Goal: Task Accomplishment & Management: Complete application form

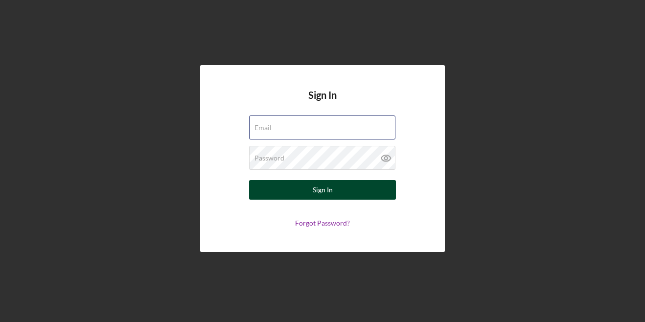
type input "[EMAIL_ADDRESS][DOMAIN_NAME]"
click at [329, 185] on div "Sign In" at bounding box center [322, 190] width 20 height 20
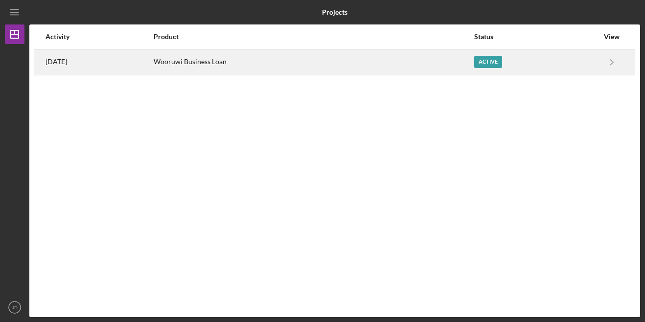
click at [489, 65] on div "Active" at bounding box center [488, 62] width 28 height 12
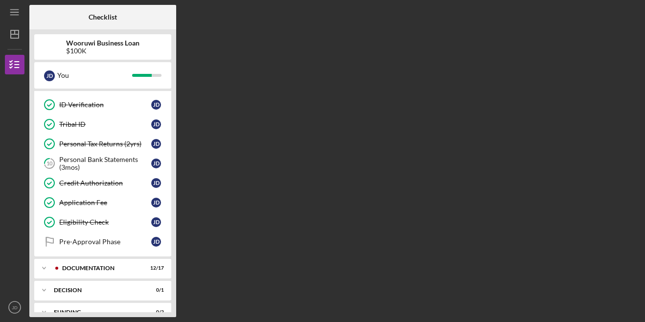
scroll to position [142, 0]
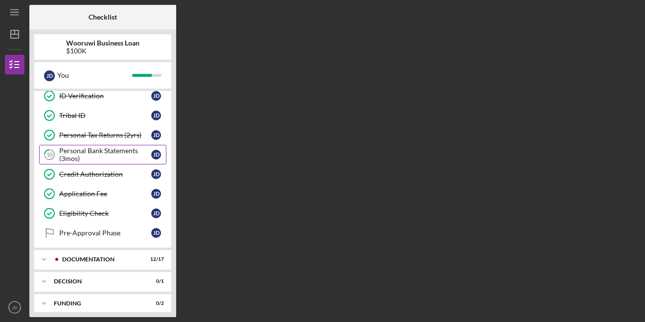
click at [70, 156] on div "Personal Bank Statements (3mos)" at bounding box center [105, 155] width 92 height 16
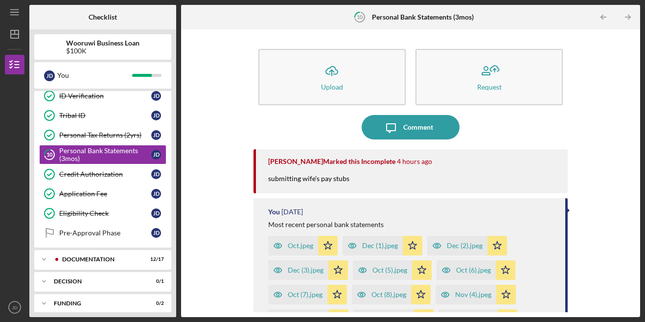
scroll to position [171, 0]
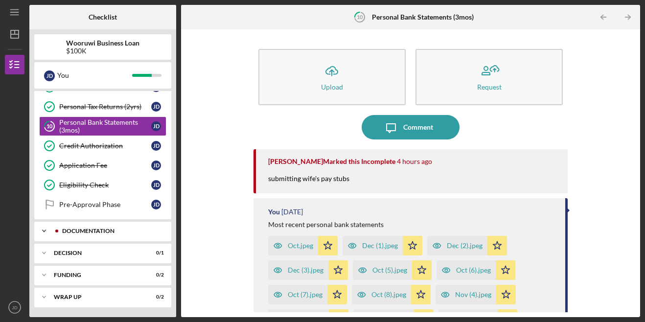
click at [73, 228] on div "Documentation" at bounding box center [110, 231] width 97 height 6
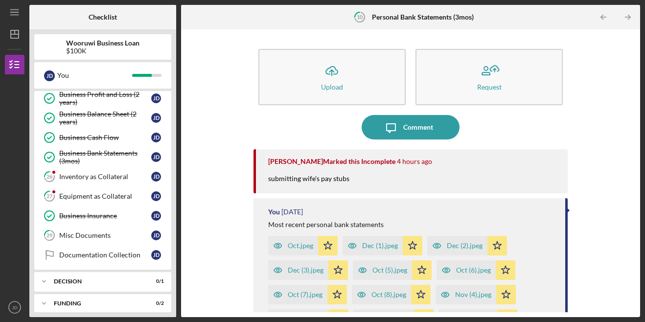
scroll to position [481, 0]
click at [72, 234] on div "Misc Documents" at bounding box center [105, 235] width 92 height 8
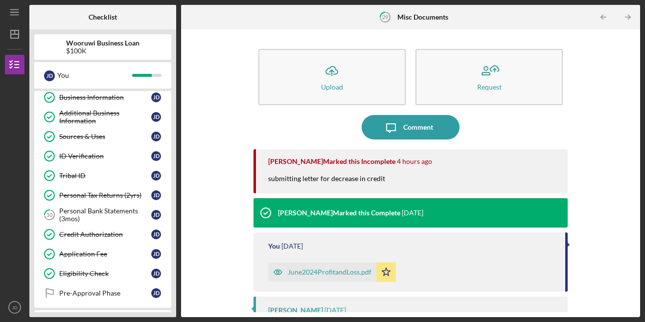
scroll to position [80, 0]
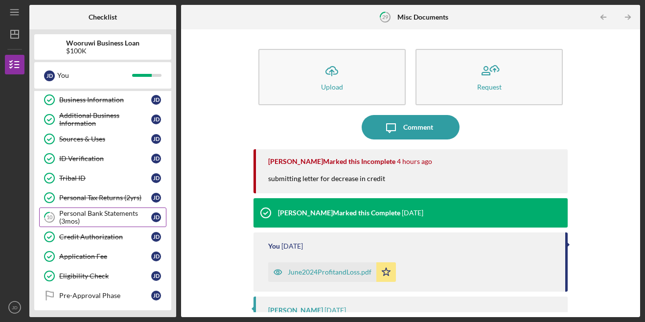
click at [94, 211] on div "Personal Bank Statements (3mos)" at bounding box center [105, 217] width 92 height 16
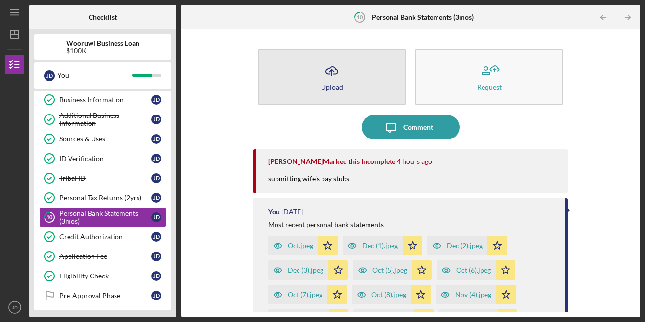
click at [330, 82] on icon "Icon/Upload" at bounding box center [331, 71] width 24 height 24
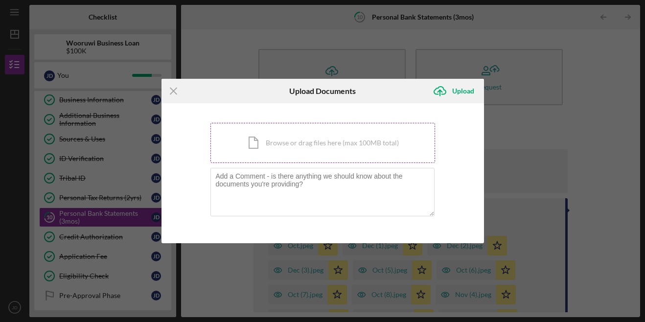
click at [281, 135] on div "Icon/Document Browse or drag files here (max 100MB total) Tap to choose files o…" at bounding box center [322, 143] width 224 height 40
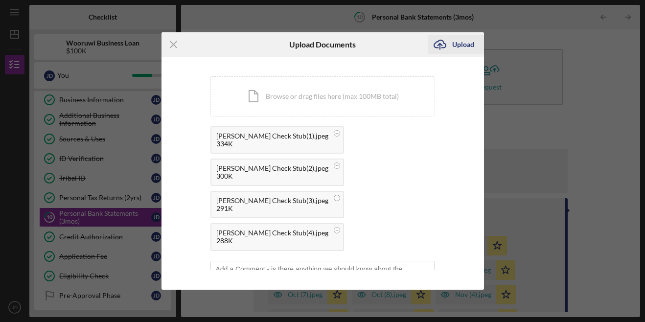
click at [454, 51] on div "Upload" at bounding box center [463, 45] width 22 height 20
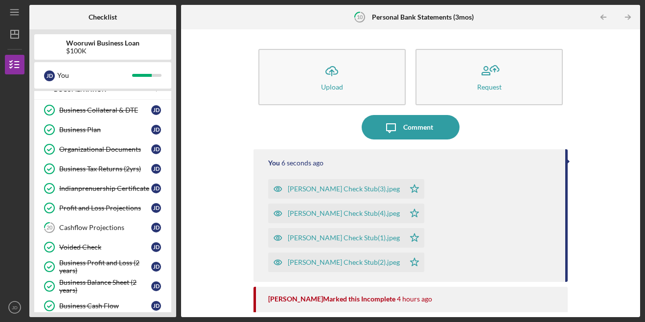
scroll to position [316, 0]
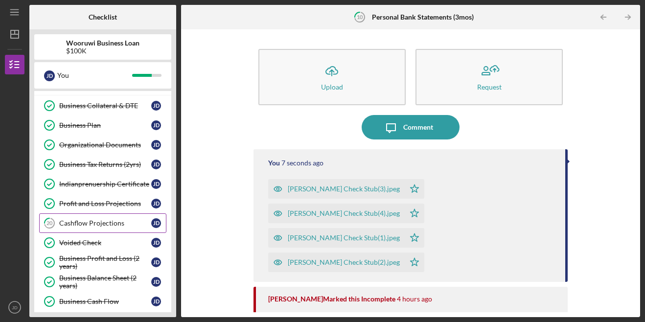
click at [71, 227] on link "20 Cashflow Projections [PERSON_NAME]" at bounding box center [102, 223] width 127 height 20
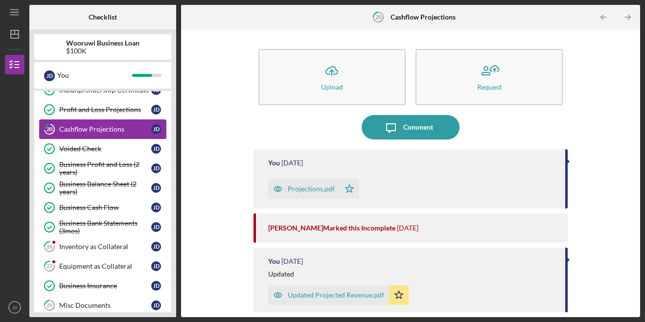
scroll to position [416, 0]
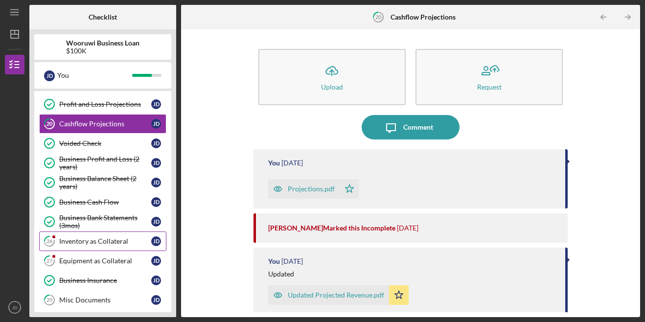
click at [76, 241] on div "Inventory as Collateral" at bounding box center [105, 241] width 92 height 8
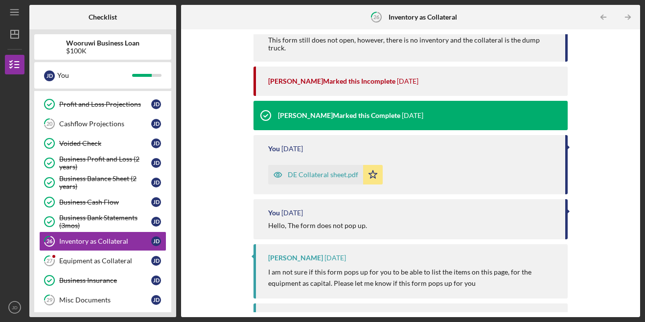
scroll to position [177, 0]
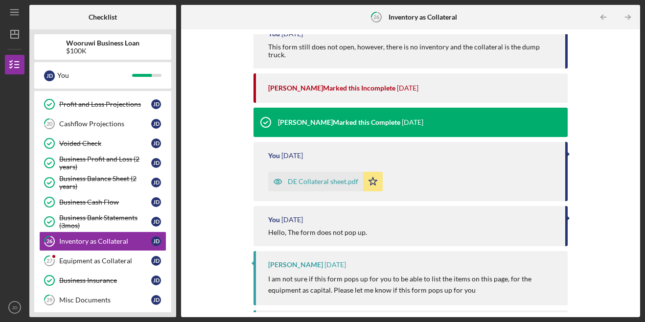
click at [346, 178] on div "DE Collateral sheet.pdf" at bounding box center [323, 182] width 70 height 8
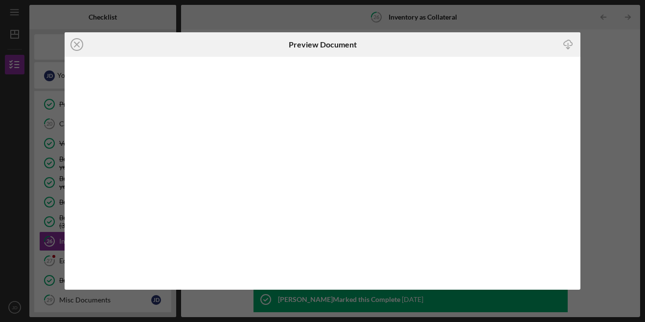
scroll to position [178, 0]
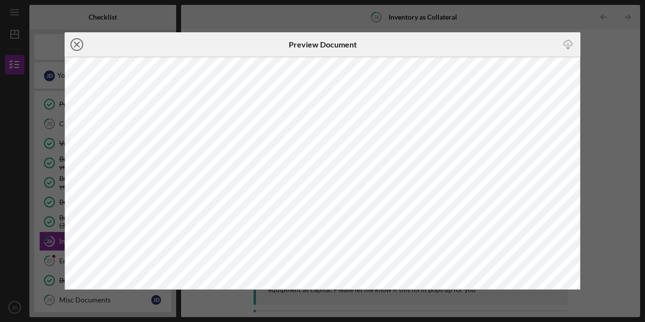
click at [74, 43] on icon "Icon/Close" at bounding box center [77, 44] width 24 height 24
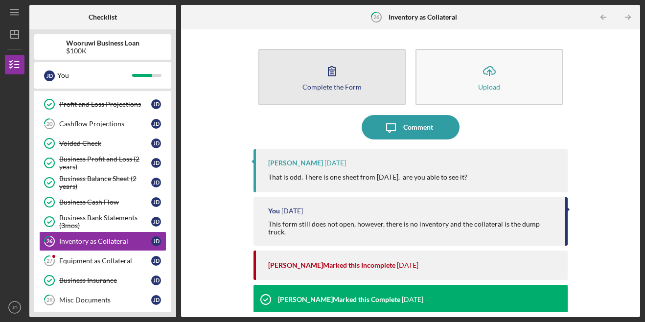
click at [338, 72] on icon "button" at bounding box center [331, 71] width 24 height 24
click at [346, 88] on div "Complete the Form" at bounding box center [331, 86] width 59 height 7
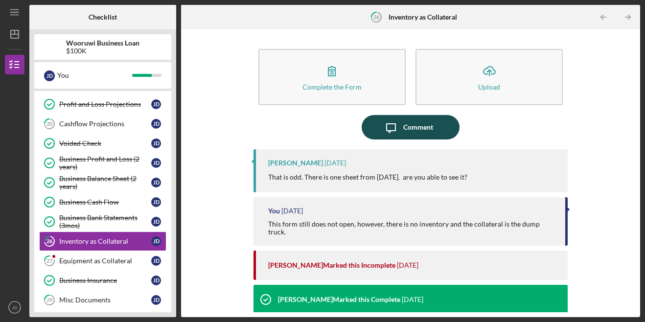
click at [403, 125] on div "Comment" at bounding box center [418, 127] width 30 height 24
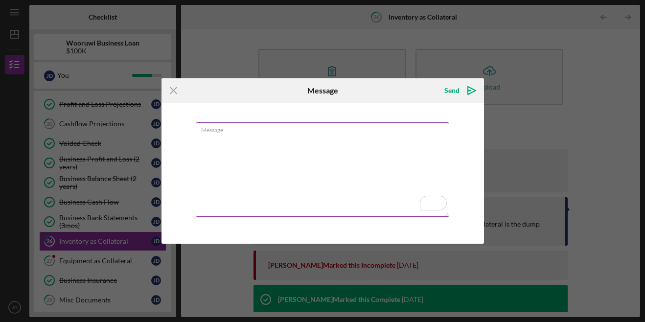
click at [330, 152] on textarea "Message" at bounding box center [322, 169] width 253 height 94
click at [280, 138] on textarea "I can see the one that was submitted before. He still has those tools which wer…" at bounding box center [322, 169] width 253 height 94
click at [252, 147] on textarea "I can see the one that were submitted before. He still has those tools which we…" at bounding box center [322, 169] width 253 height 94
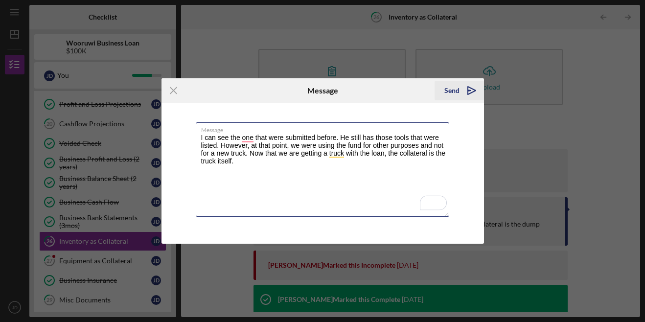
type textarea "I can see the one that were submitted before. He still has those tools that wer…"
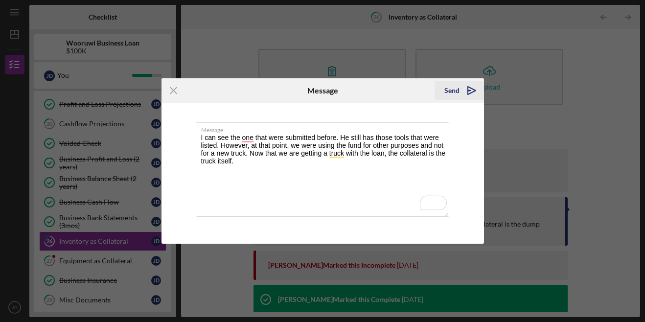
click at [470, 84] on icon "Icon/icon-invite-send" at bounding box center [471, 90] width 24 height 24
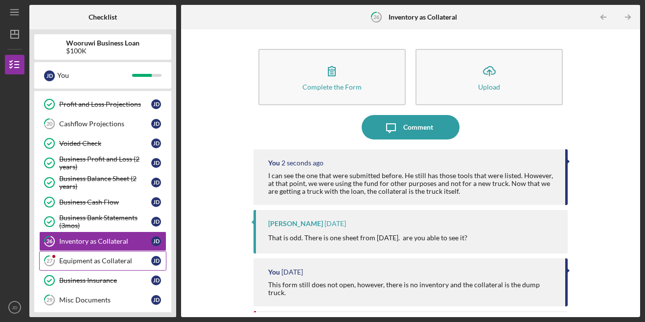
click at [96, 263] on div "Equipment as Collateral" at bounding box center [105, 261] width 92 height 8
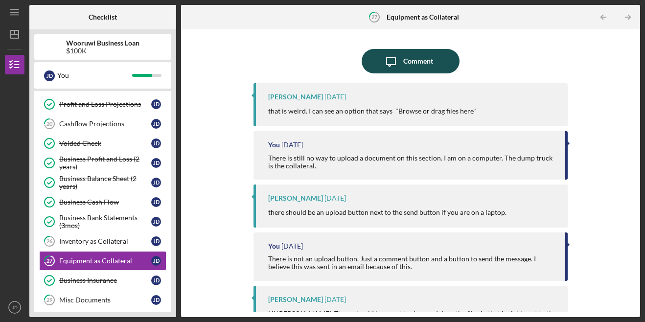
click at [399, 59] on icon "Icon/Message" at bounding box center [390, 61] width 24 height 24
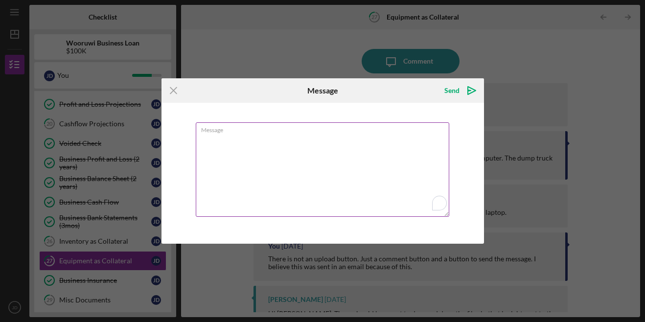
click at [273, 154] on textarea "Message" at bounding box center [322, 169] width 253 height 94
type textarea "Emailing screenshots to you so you can see there is no option to upload on this…"
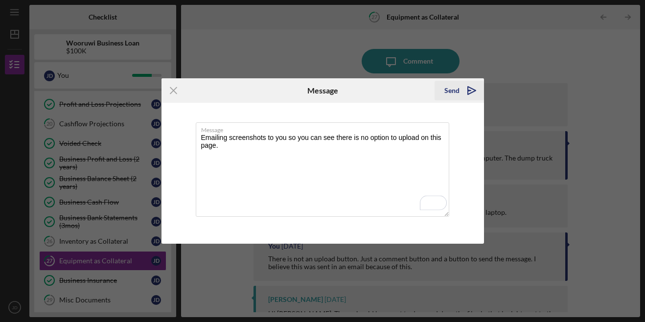
click at [468, 92] on icon "Icon/icon-invite-send" at bounding box center [471, 90] width 24 height 24
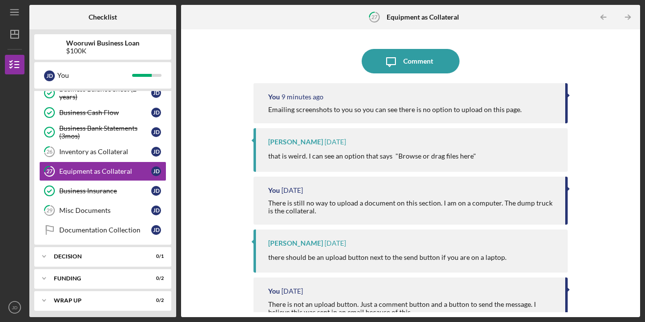
scroll to position [507, 0]
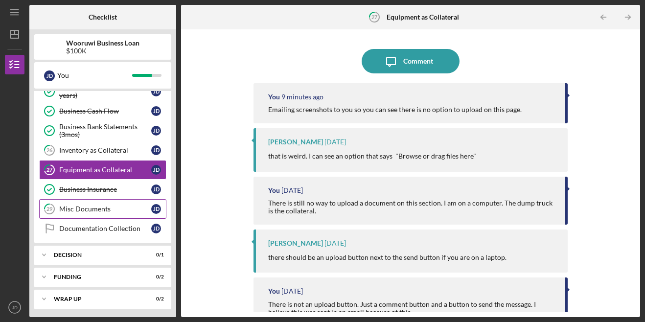
click at [69, 211] on div "Misc Documents" at bounding box center [105, 209] width 92 height 8
